Goal: Information Seeking & Learning: Learn about a topic

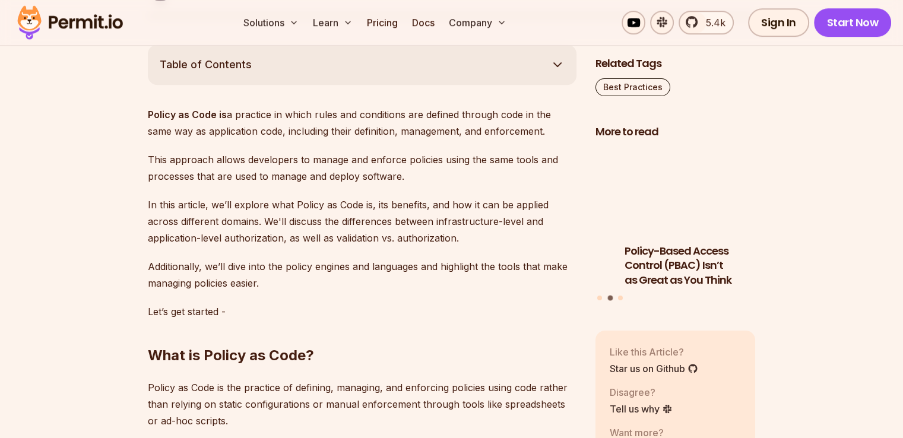
scroll to position [676, 0]
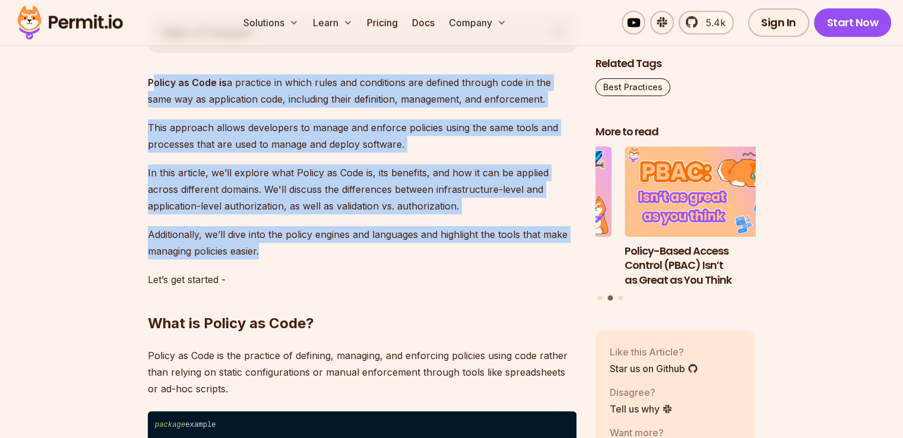
drag, startPoint x: 151, startPoint y: 83, endPoint x: 303, endPoint y: 245, distance: 221.3
click at [303, 245] on p "Additionally, we’ll dive into the policy engines and languages and highlight th…" at bounding box center [362, 242] width 429 height 33
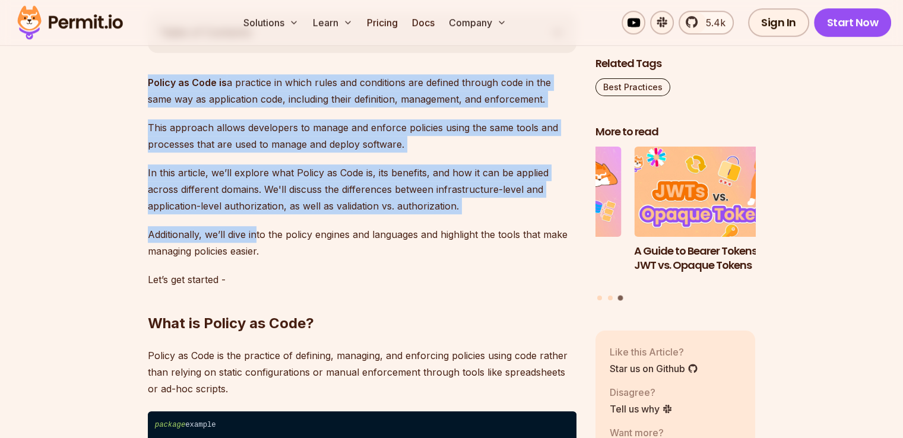
drag, startPoint x: 149, startPoint y: 81, endPoint x: 258, endPoint y: 219, distance: 175.4
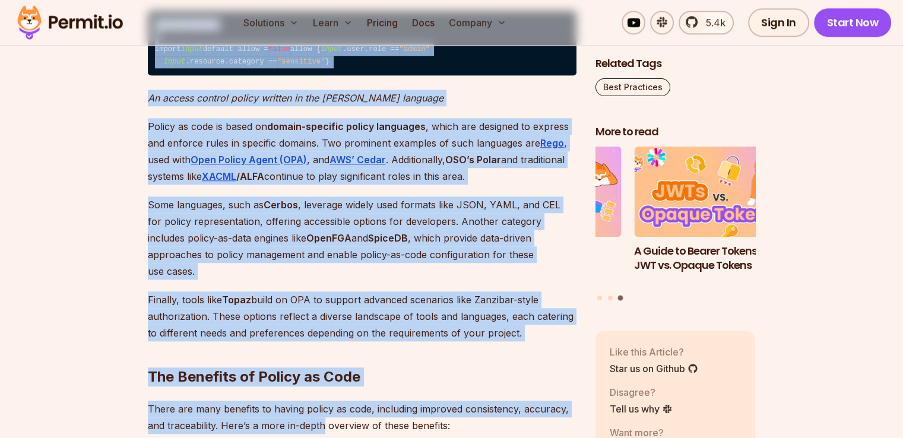
scroll to position [1128, 0]
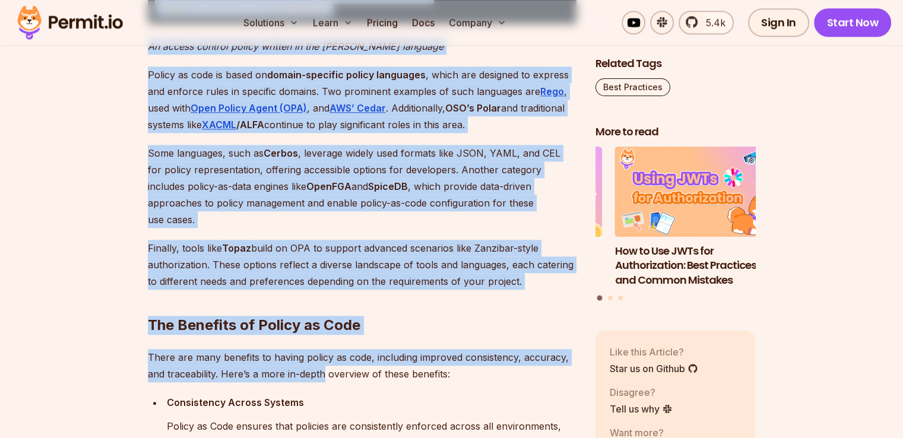
drag, startPoint x: 147, startPoint y: 121, endPoint x: 479, endPoint y: 195, distance: 340.2
click at [479, 133] on p "Policy as code is based on domain-specific policy languages , which are designe…" at bounding box center [362, 99] width 429 height 66
